Goal: Information Seeking & Learning: Learn about a topic

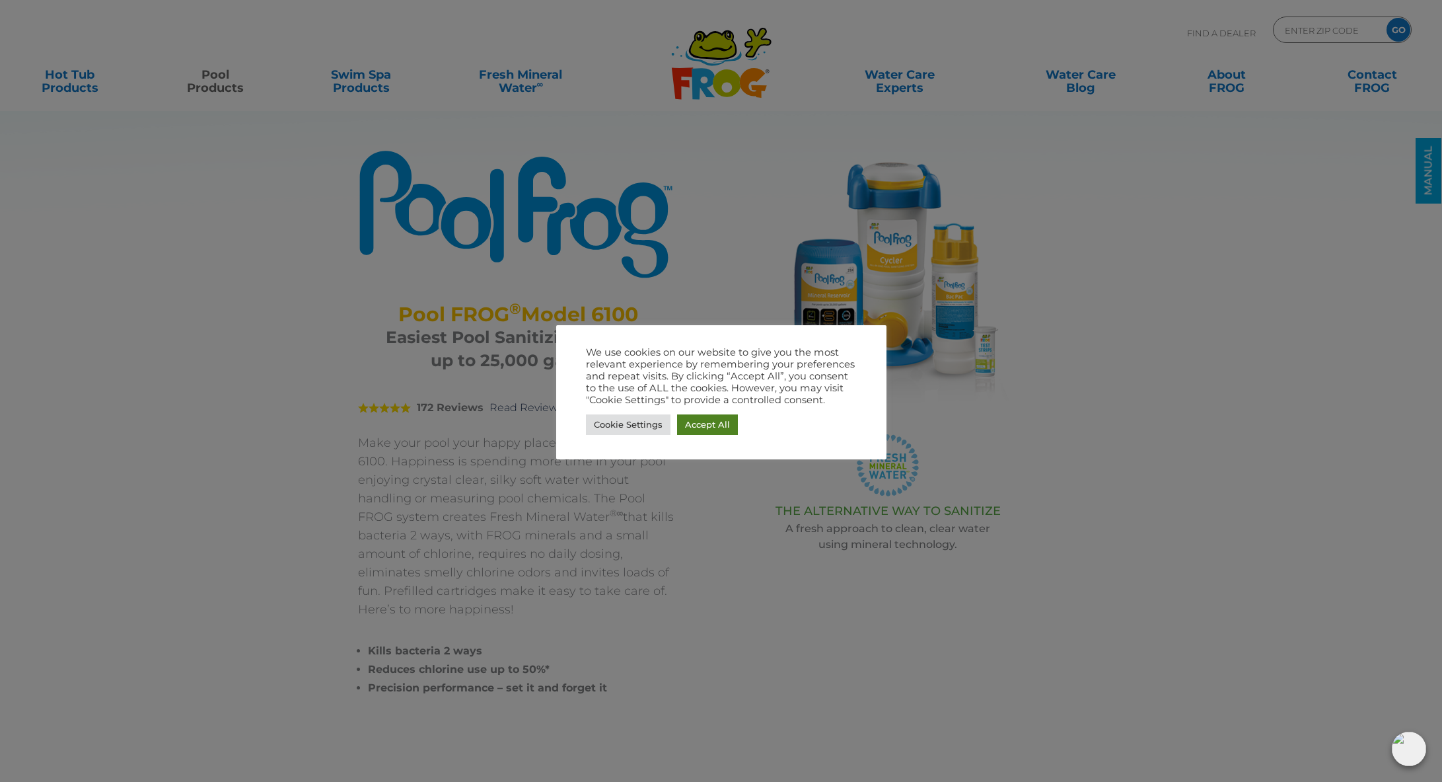
click at [708, 418] on link "Accept All" at bounding box center [707, 424] width 61 height 20
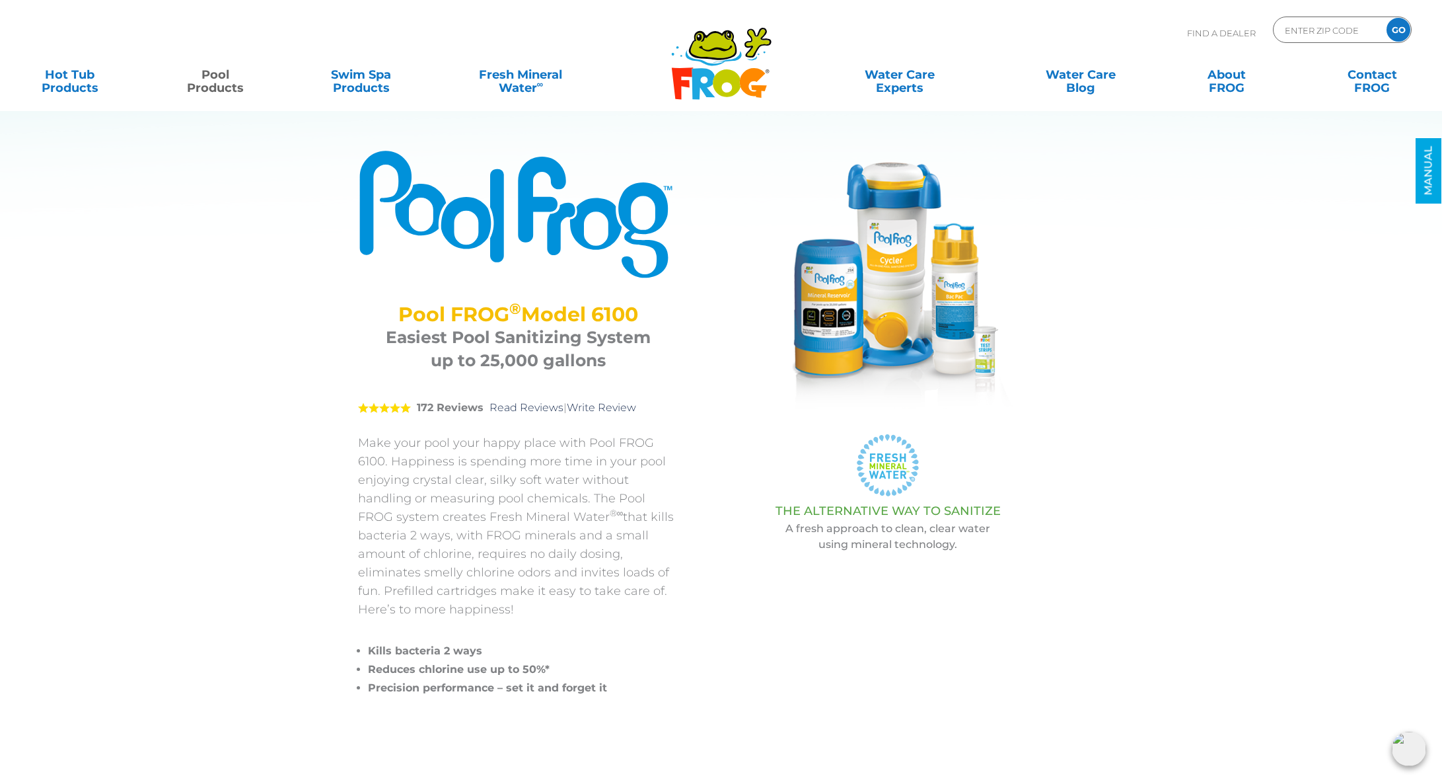
click at [633, 631] on ul "Kills bacteria 2 ways Reduces chlorine use up to 50%* Precision performance – s…" at bounding box center [523, 661] width 311 height 72
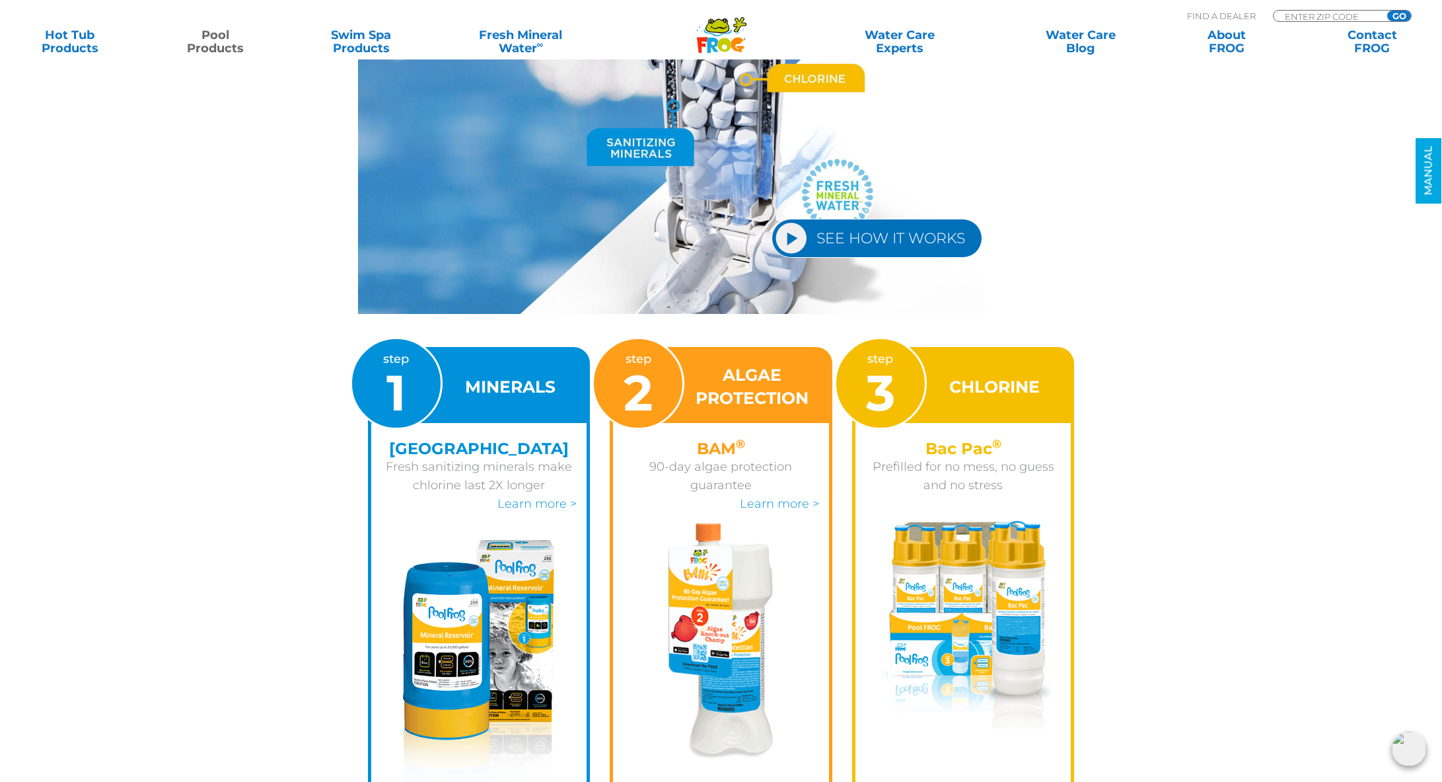
scroll to position [1633, 0]
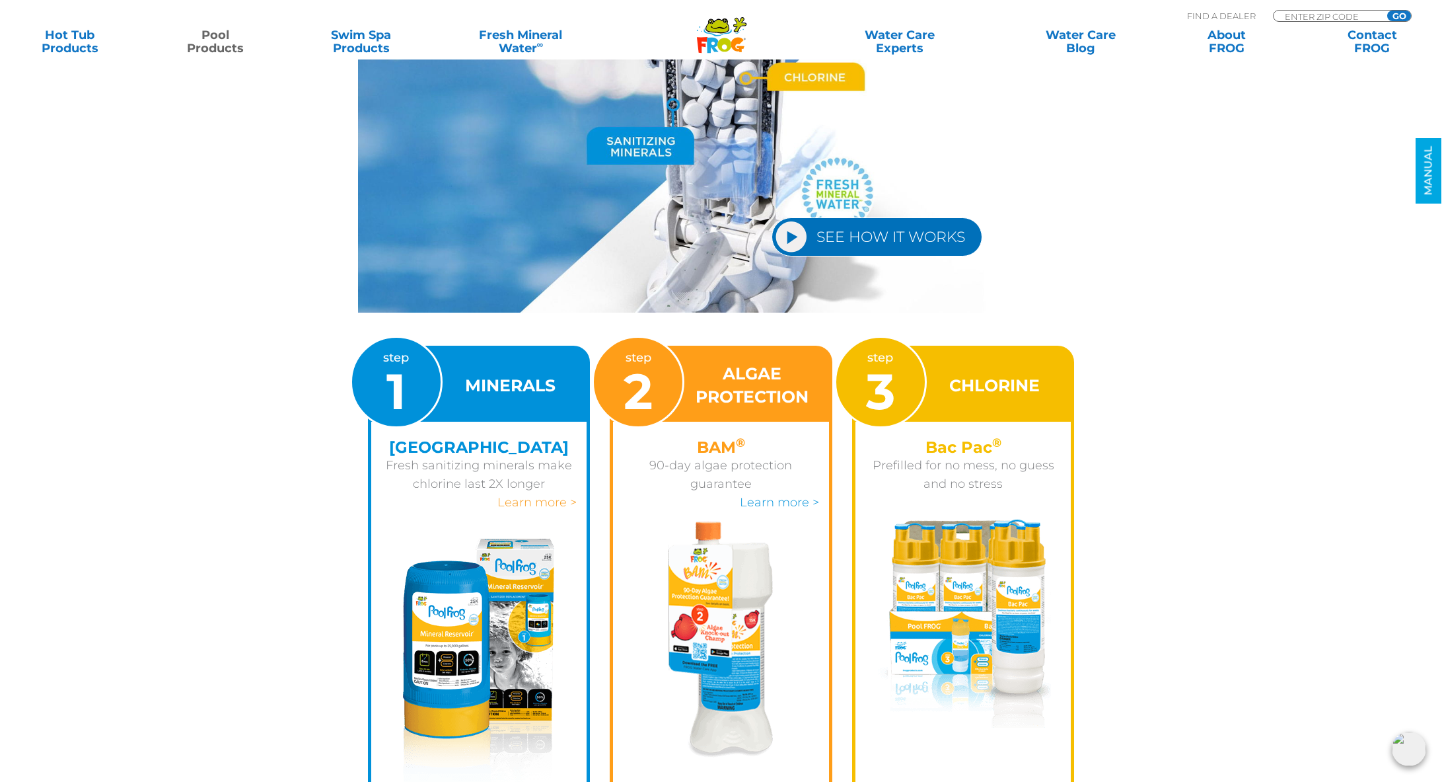
click at [524, 503] on link "Learn more >" at bounding box center [537, 502] width 79 height 15
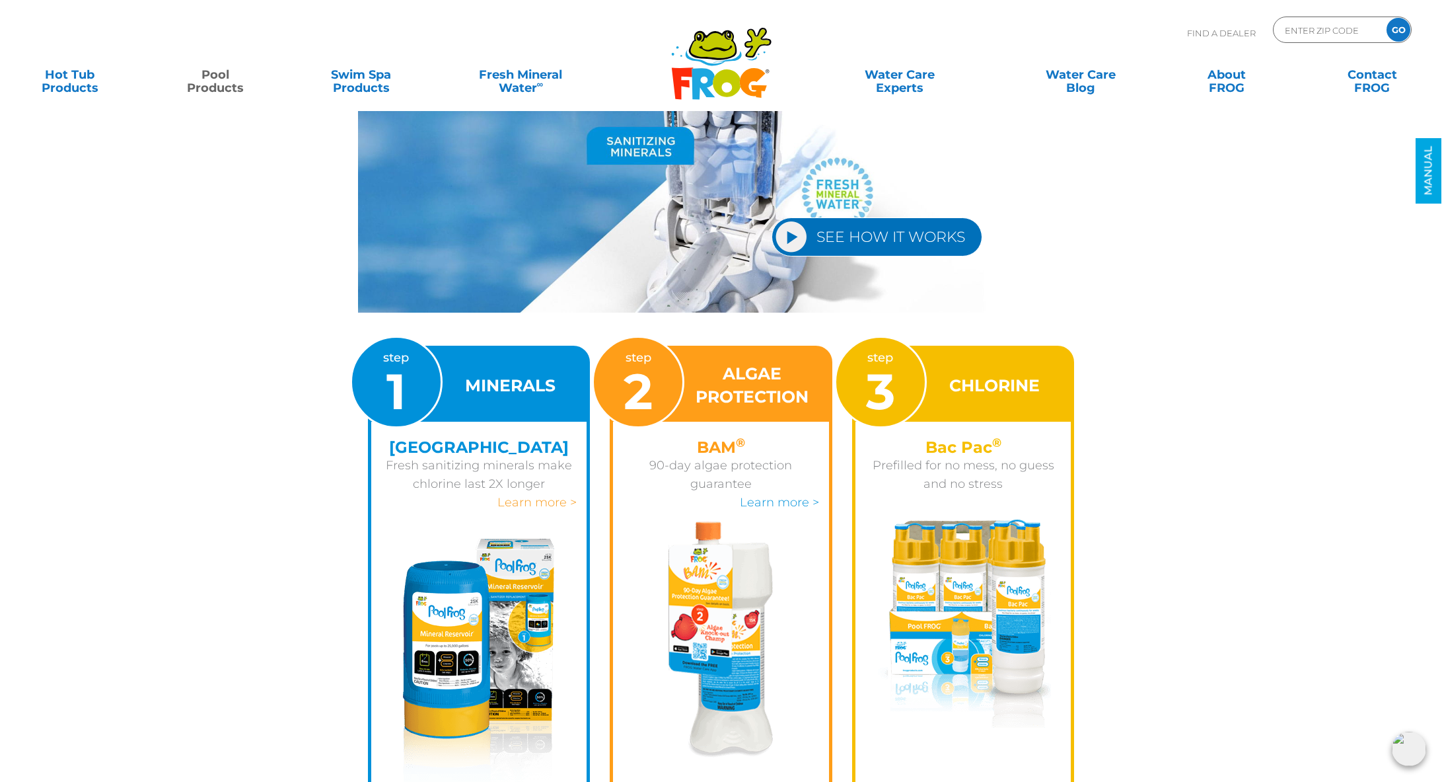
click at [541, 501] on link "Learn more >" at bounding box center [537, 502] width 79 height 15
